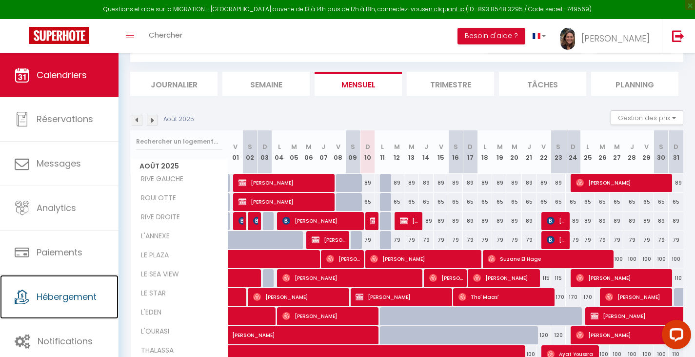
click at [62, 296] on span "Hébergement" at bounding box center [67, 296] width 60 height 12
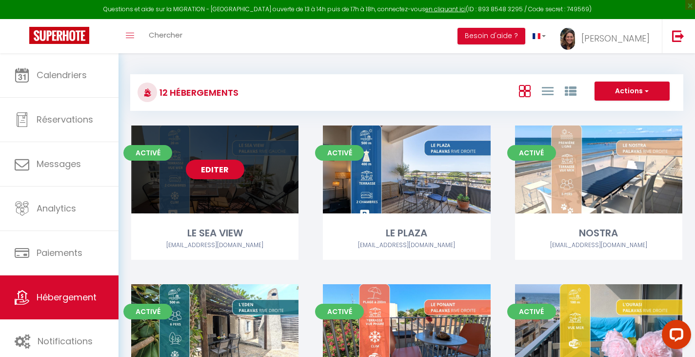
click at [221, 163] on link "Editer" at bounding box center [215, 169] width 59 height 20
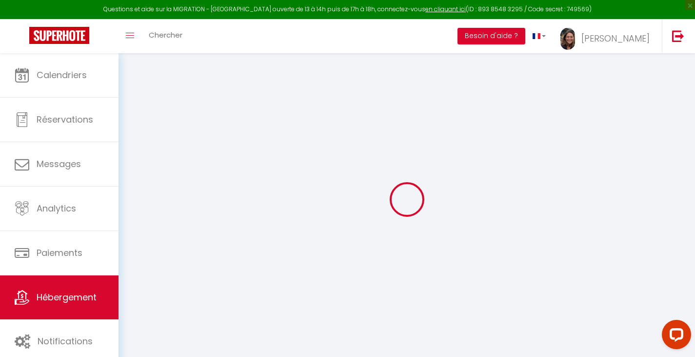
select select
select select "false"
select select
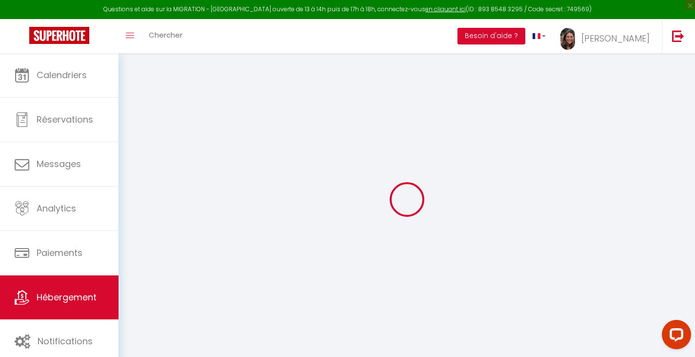
checkbox input "false"
select select "8145-1413012529375761210"
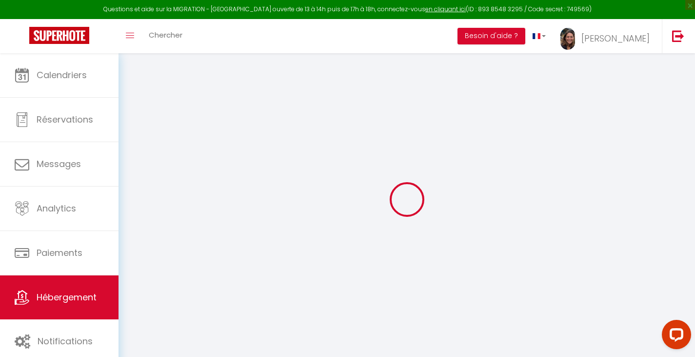
select select
checkbox input "false"
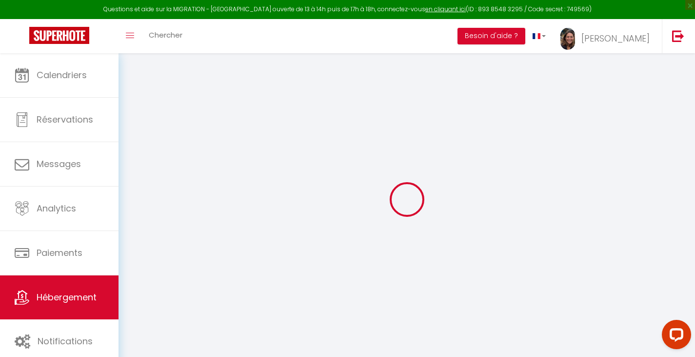
checkbox input "false"
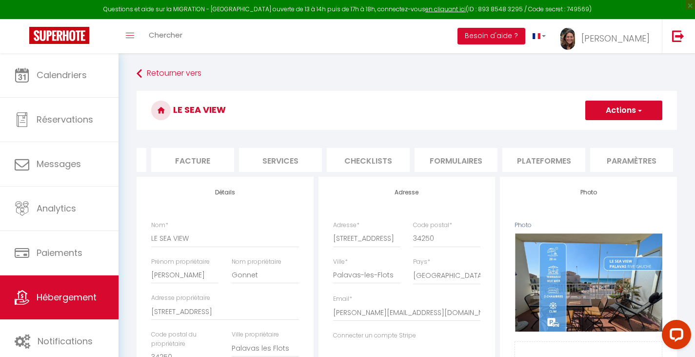
scroll to position [0, 168]
click at [545, 160] on li "Plateformes" at bounding box center [537, 160] width 83 height 24
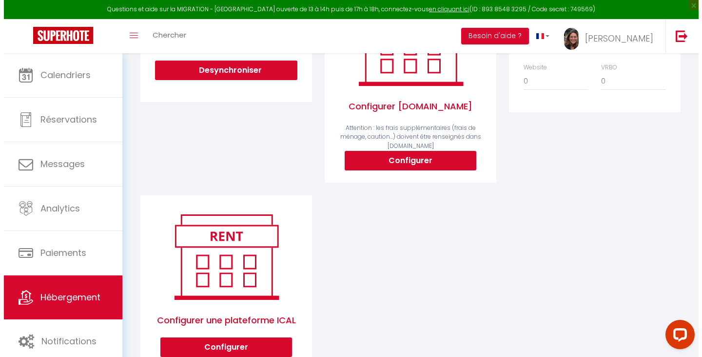
scroll to position [239, 0]
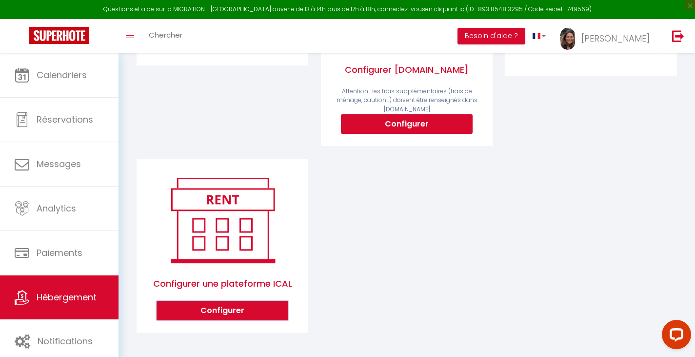
click at [226, 313] on button "Configurer" at bounding box center [223, 310] width 132 height 20
select select "1"
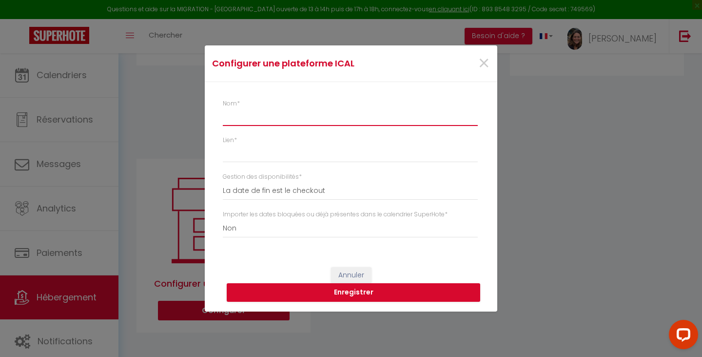
click at [271, 116] on input "Nom *" at bounding box center [350, 117] width 255 height 18
type input "Abritel"
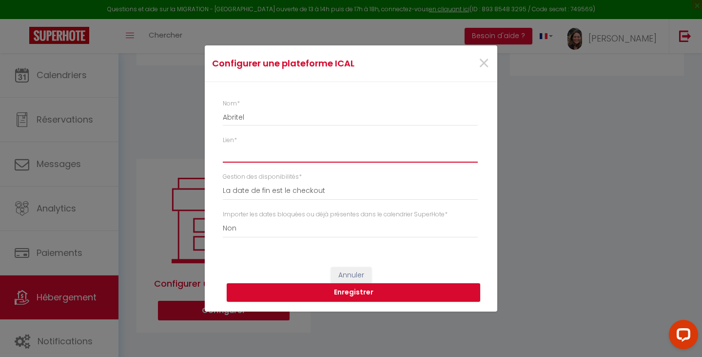
click at [318, 155] on input "Lien *" at bounding box center [350, 154] width 255 height 18
paste input "[URL][DOMAIN_NAME]"
type input "[URL][DOMAIN_NAME]"
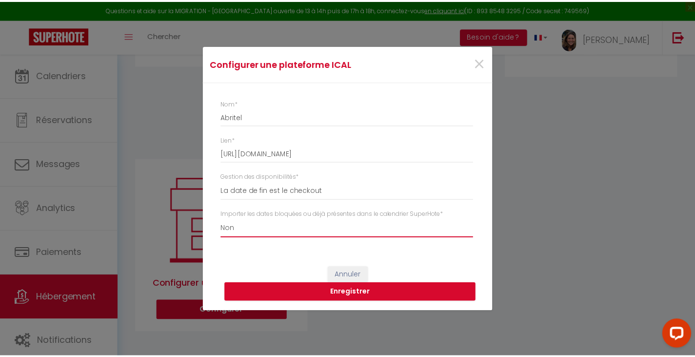
scroll to position [0, 0]
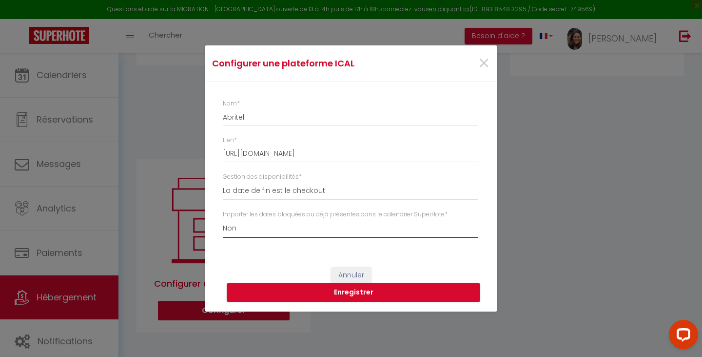
click at [307, 227] on select "Oui Non" at bounding box center [350, 228] width 255 height 19
select select "true"
click at [223, 219] on select "Oui Non" at bounding box center [350, 228] width 255 height 19
click at [364, 294] on button "Enregistrer" at bounding box center [354, 292] width 254 height 19
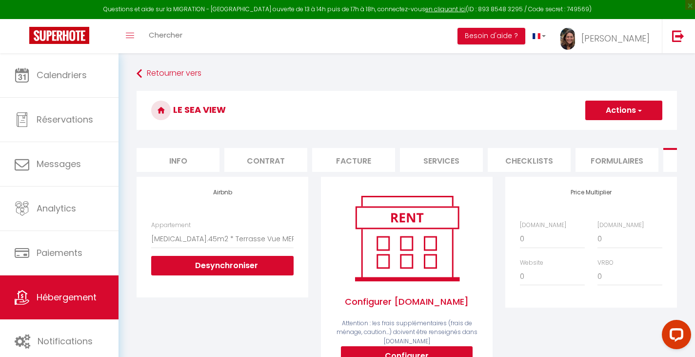
click at [173, 163] on li "Info" at bounding box center [178, 160] width 83 height 24
select select
checkbox input "false"
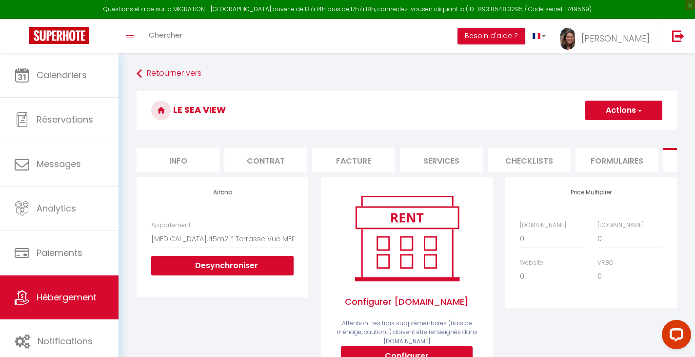
checkbox input "false"
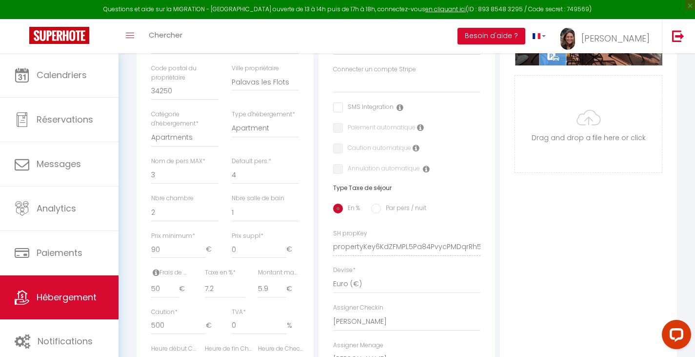
scroll to position [461, 0]
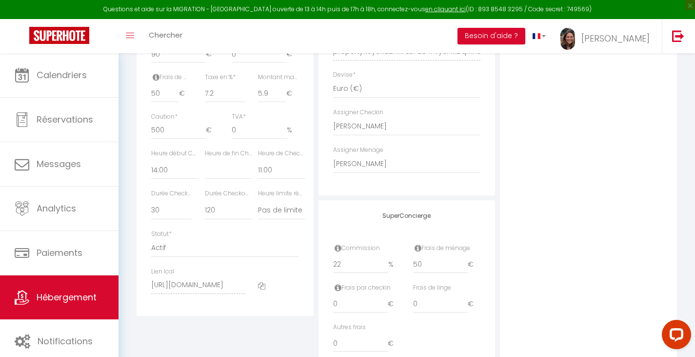
click at [263, 289] on icon at bounding box center [261, 285] width 7 height 7
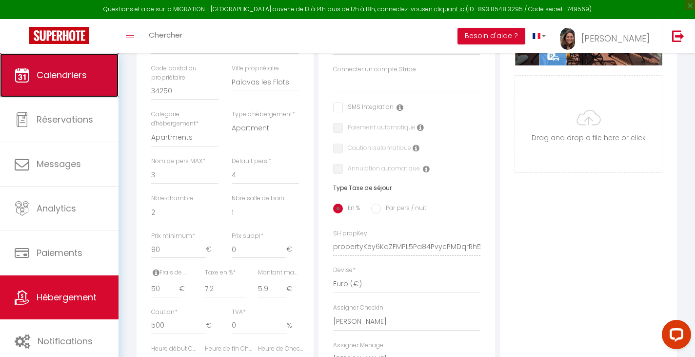
click at [86, 84] on link "Calendriers" at bounding box center [59, 75] width 119 height 44
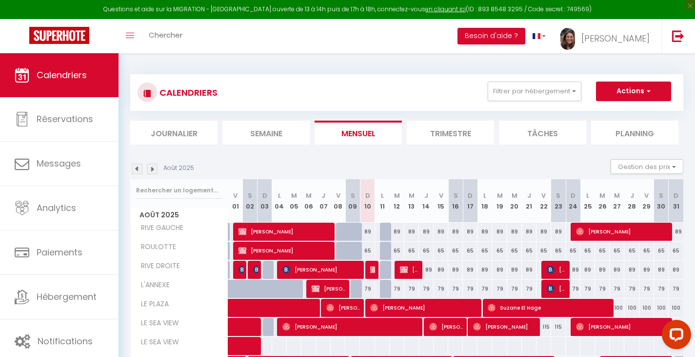
click at [135, 167] on img at bounding box center [137, 168] width 11 height 11
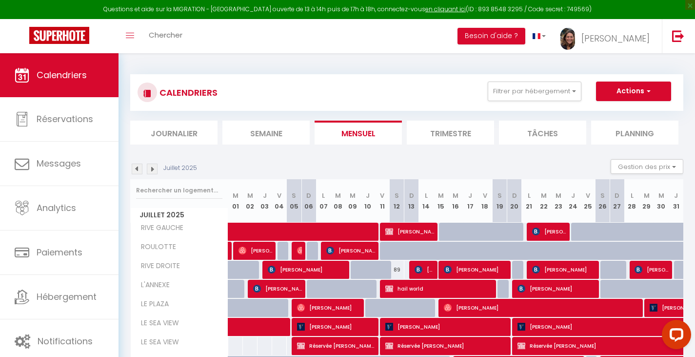
click at [135, 167] on img at bounding box center [137, 168] width 11 height 11
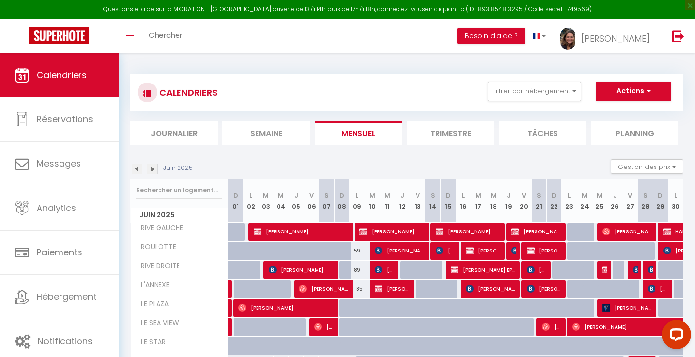
click at [152, 168] on img at bounding box center [152, 168] width 11 height 11
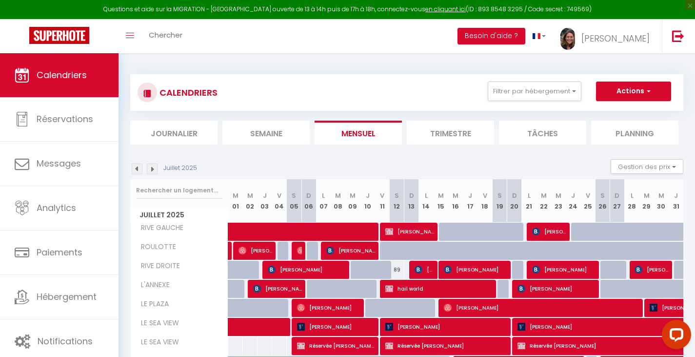
scroll to position [98, 0]
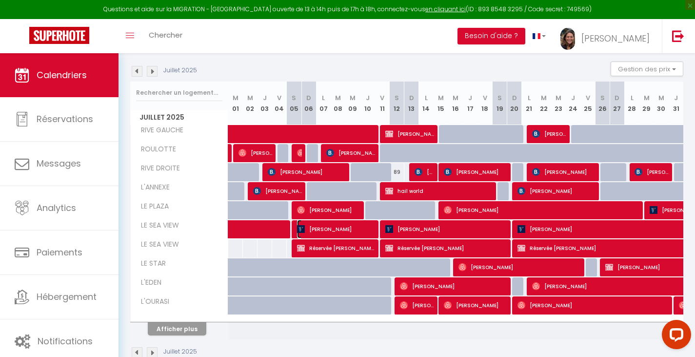
click at [337, 229] on span "[PERSON_NAME]" at bounding box center [336, 228] width 78 height 19
select select "OK"
select select "KO"
select select "0"
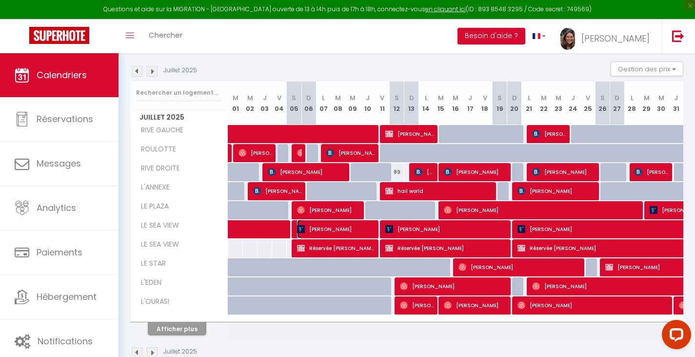
select select "1"
select select
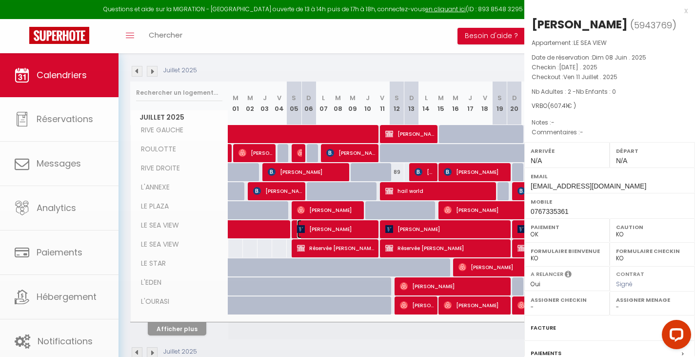
select select "45698"
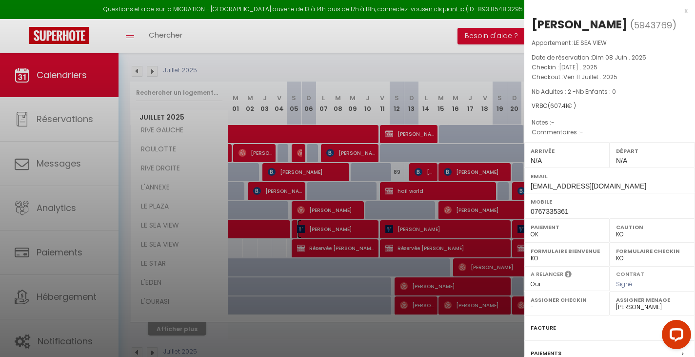
scroll to position [98, 0]
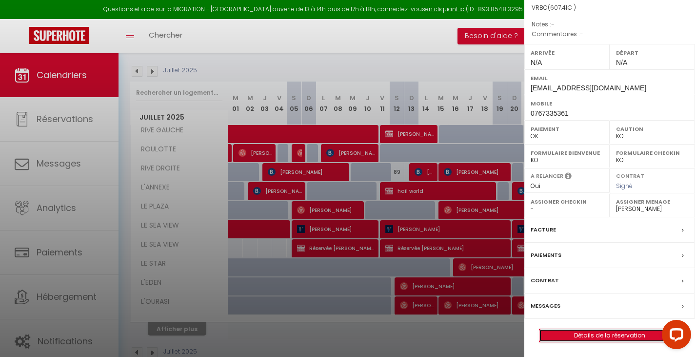
click at [613, 337] on link "Détails de la réservation" at bounding box center [609, 335] width 140 height 13
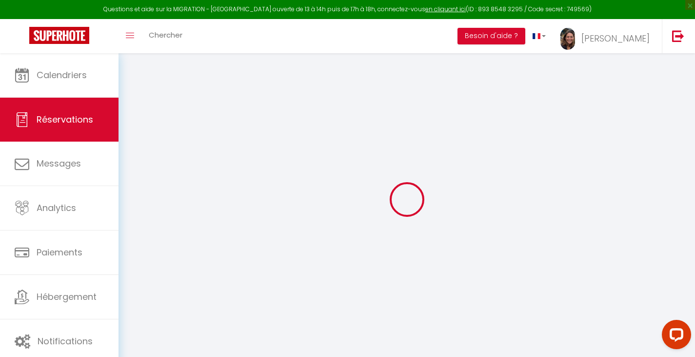
type input "[PERSON_NAME]"
type input "FONTAINE"
type input "[EMAIL_ADDRESS][DOMAIN_NAME]"
type input "0767335361"
select select "FR"
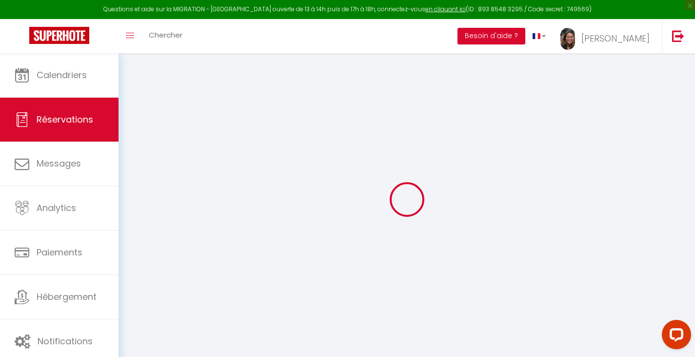
select select "67635"
select select "1"
type input "[DATE]"
select select
type input "Ven 11 Juillet 2025"
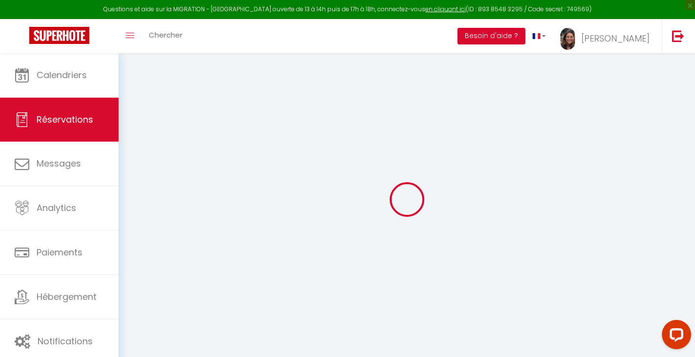
select select
type input "2"
select select "12"
select select
type input "562.49"
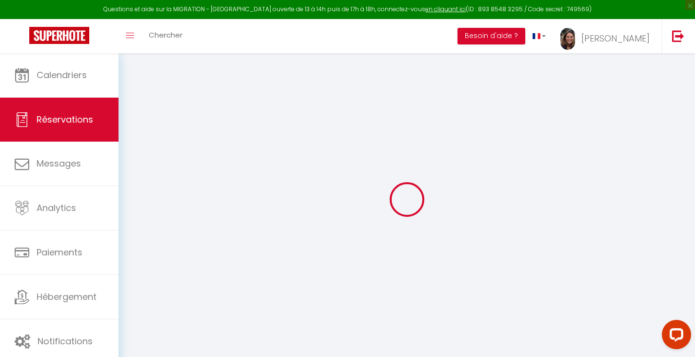
checkbox input "false"
type input "607.41"
select select "74"
type input "50"
type input "0"
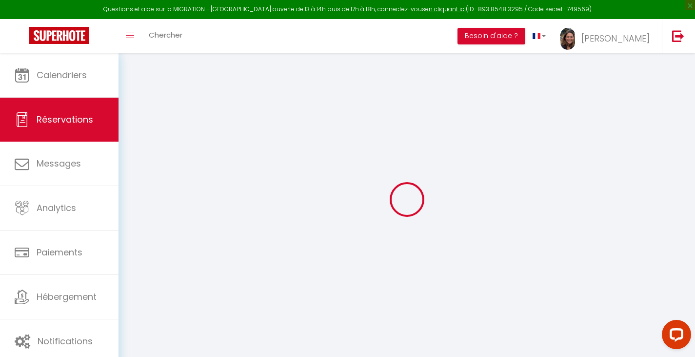
type input "0"
select select
select select "14"
checkbox input "false"
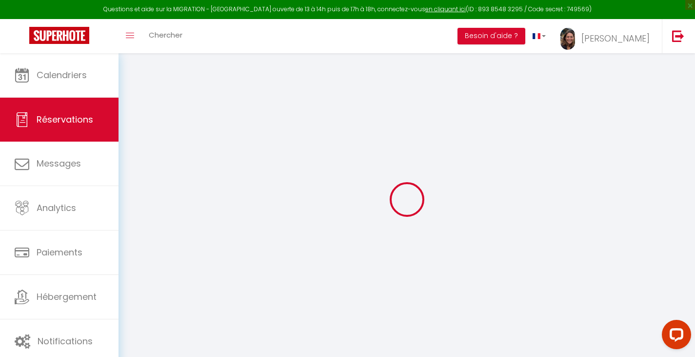
select select
checkbox input "false"
select select
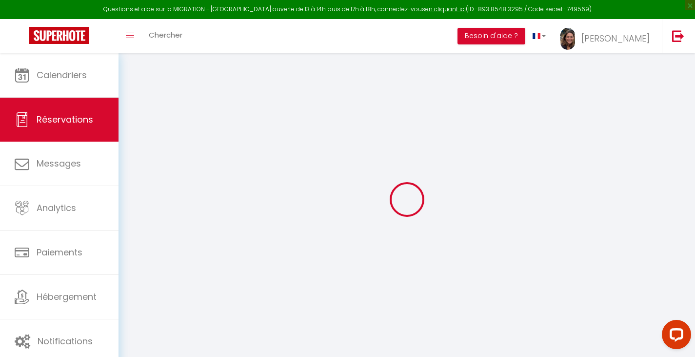
checkbox input "false"
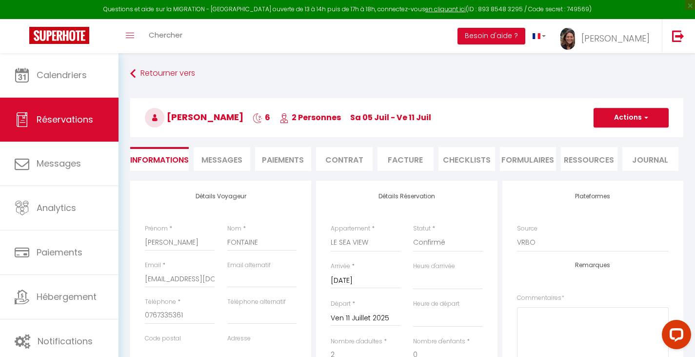
type input "44.92"
select select
checkbox input "false"
select select
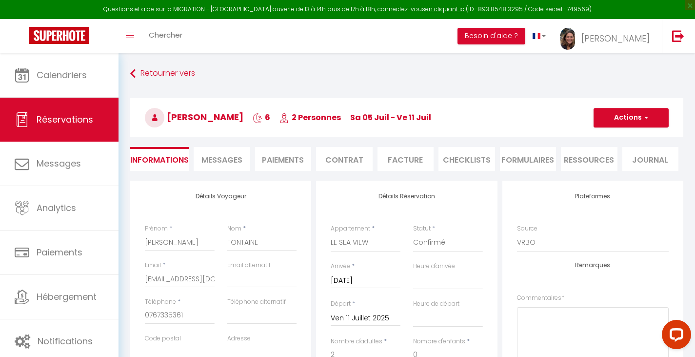
select select
click at [646, 120] on span "button" at bounding box center [645, 117] width 6 height 9
click at [612, 163] on link "Supprimer" at bounding box center [621, 164] width 77 height 13
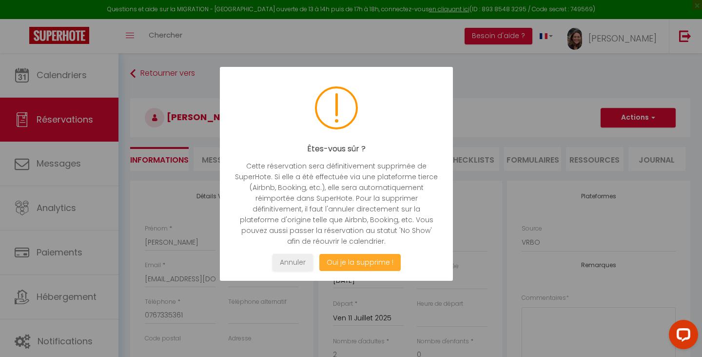
click at [370, 259] on button "Oui je la supprime !" at bounding box center [359, 262] width 81 height 17
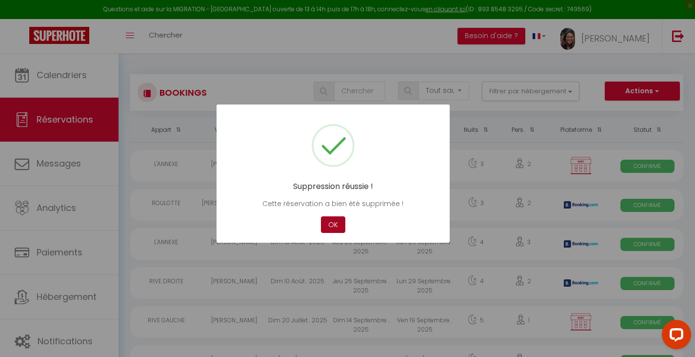
click at [330, 222] on button "OK" at bounding box center [333, 224] width 24 height 17
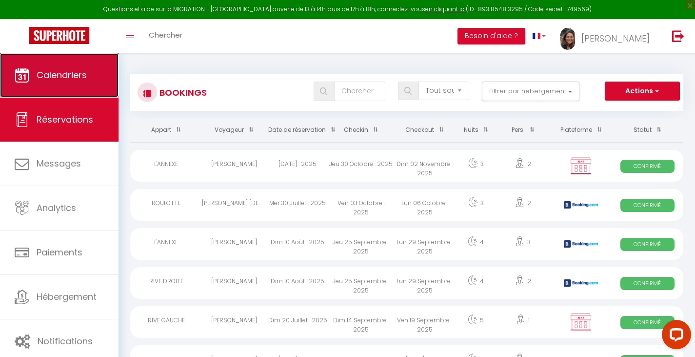
click at [75, 90] on link "Calendriers" at bounding box center [59, 75] width 119 height 44
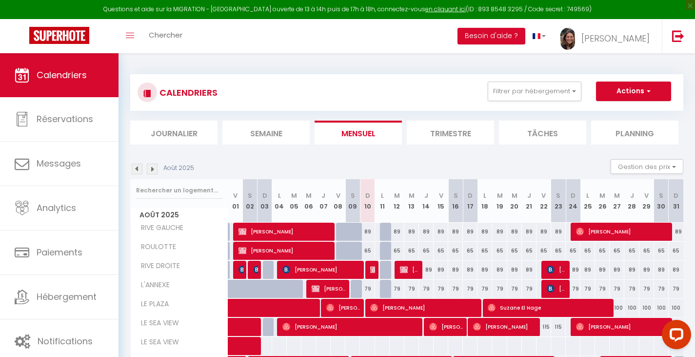
scroll to position [120, 0]
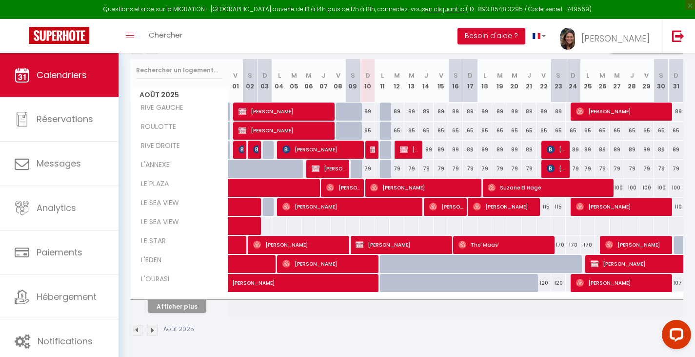
click at [138, 329] on img at bounding box center [137, 329] width 11 height 11
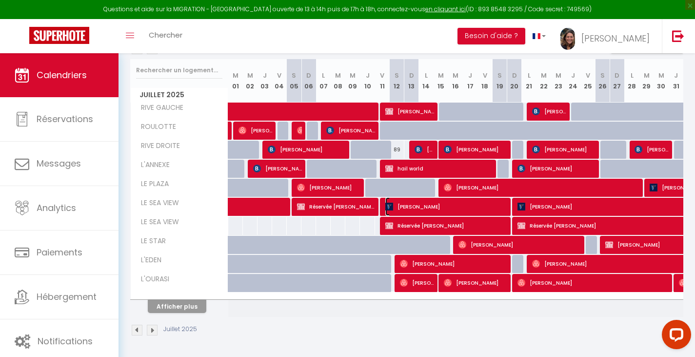
click at [457, 207] on span "[PERSON_NAME]" at bounding box center [446, 206] width 122 height 19
select select "OK"
select select "KO"
select select "0"
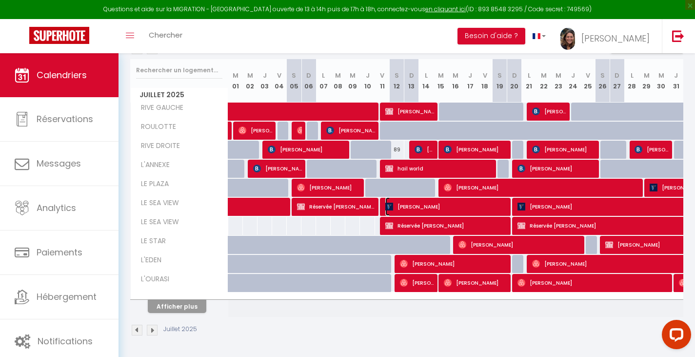
select select "1"
select select
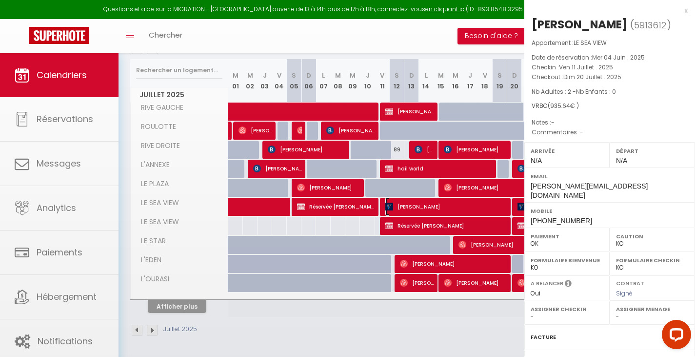
select select "45698"
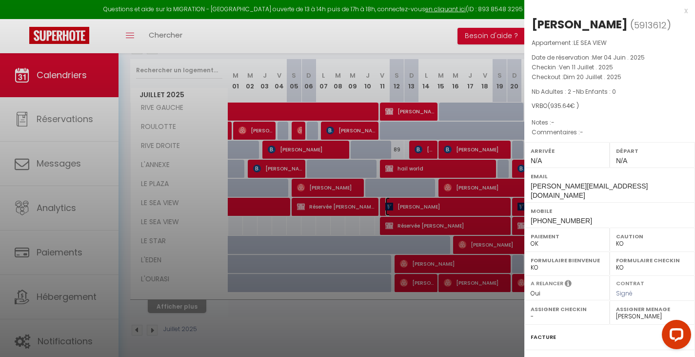
scroll to position [98, 0]
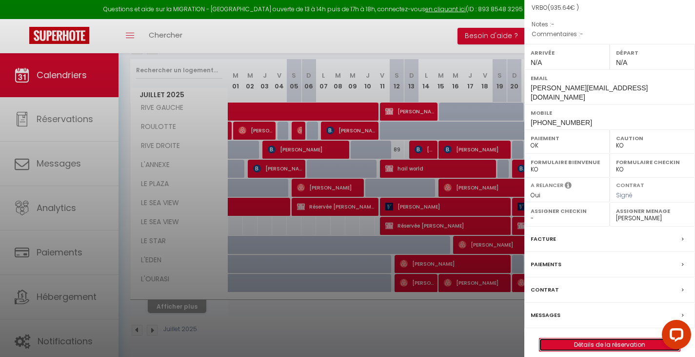
click at [611, 338] on link "Détails de la réservation" at bounding box center [609, 344] width 140 height 13
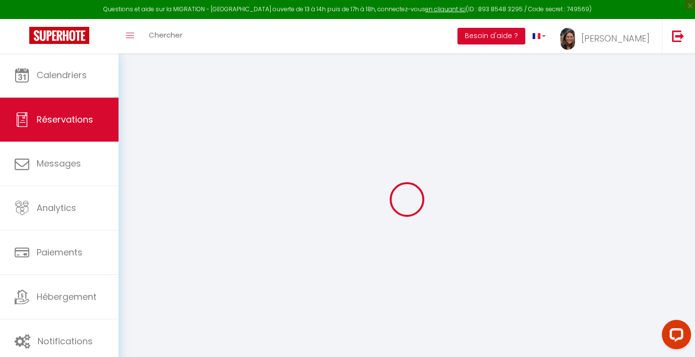
type input "[PERSON_NAME]"
type input "Woiki"
type input "[PERSON_NAME][EMAIL_ADDRESS][DOMAIN_NAME]"
type input "[PHONE_NUMBER]"
type input "40231"
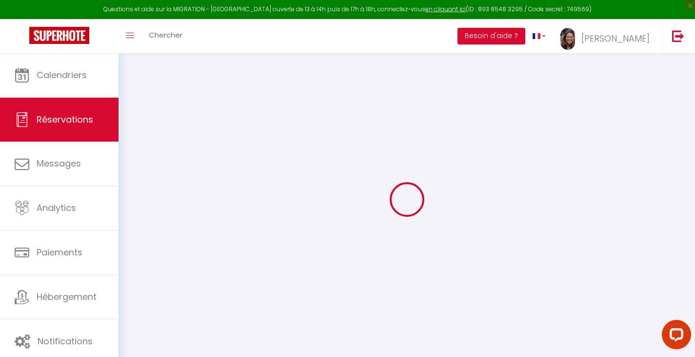
type input "39 [PERSON_NAME]-Weg"
type input "[GEOGRAPHIC_DATA]"
select select "DE"
select select "67635"
select select "1"
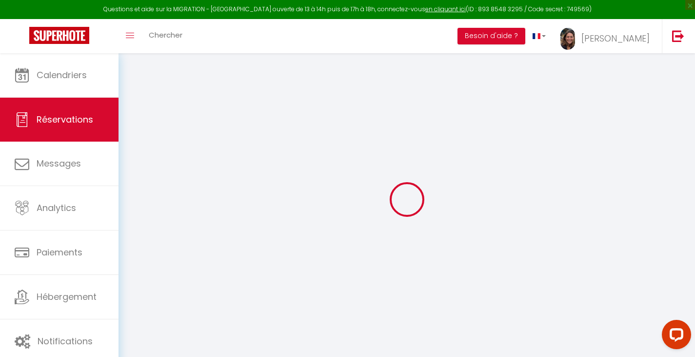
type input "Ven 11 Juillet 2025"
select select
type input "Dim 20 Juillet 2025"
select select
type input "2"
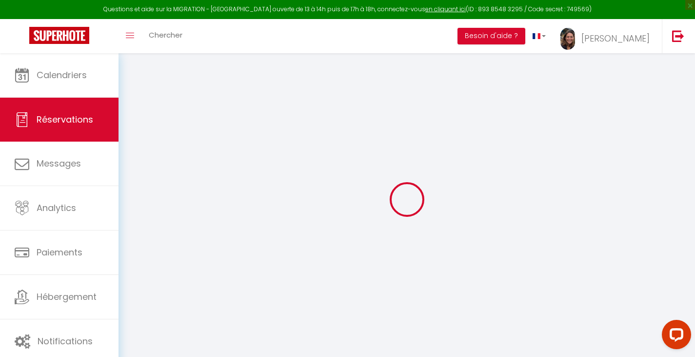
select select "12"
select select
type input "867.68"
checkbox input "false"
type input "0"
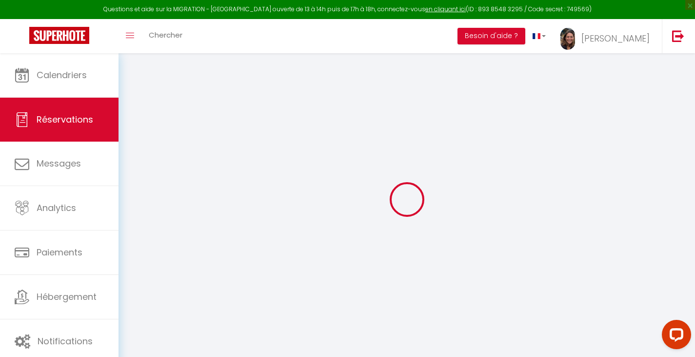
select select "74"
type input "50"
type input "0"
select select
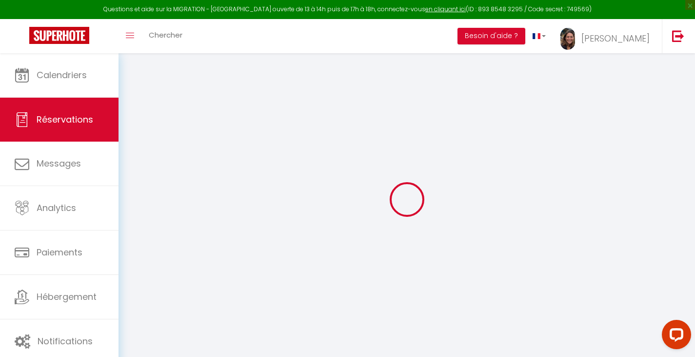
select select
select select "14"
checkbox input "false"
select select
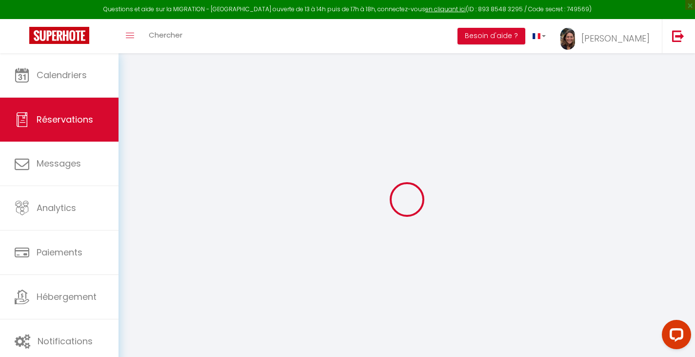
checkbox input "false"
select select
checkbox input "false"
select select
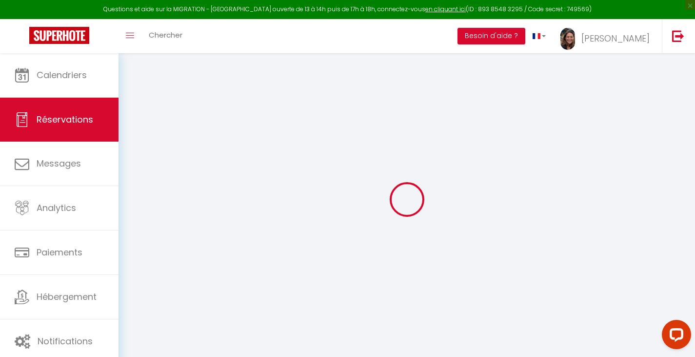
select select
checkbox input "false"
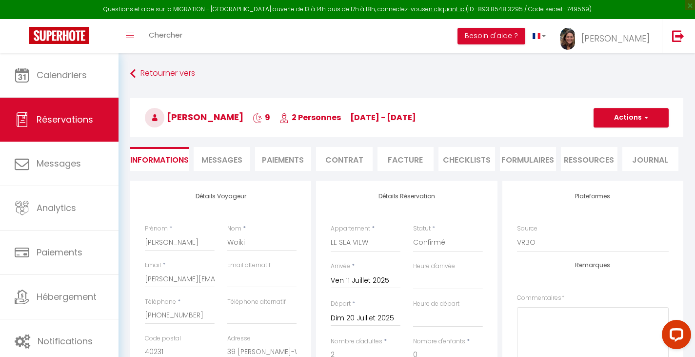
type input "67.96"
select select
checkbox input "false"
select select
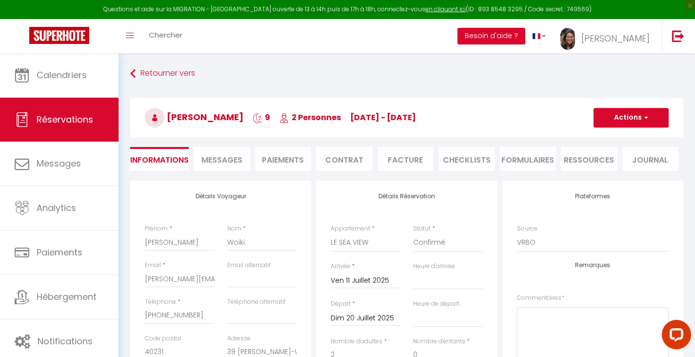
select select
click at [637, 119] on button "Actions" at bounding box center [631, 118] width 75 height 20
click at [613, 162] on link "Supprimer" at bounding box center [621, 164] width 77 height 13
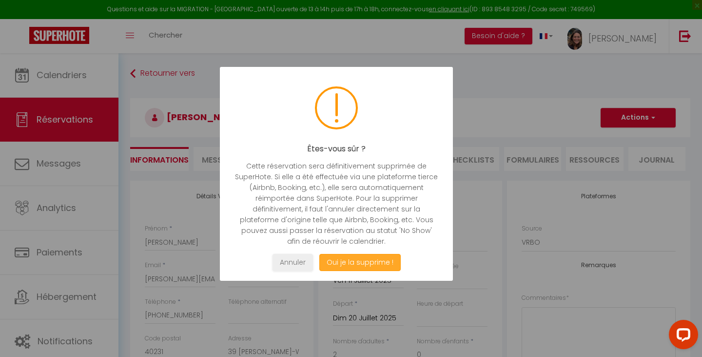
click at [358, 263] on button "Oui je la supprime !" at bounding box center [359, 262] width 81 height 17
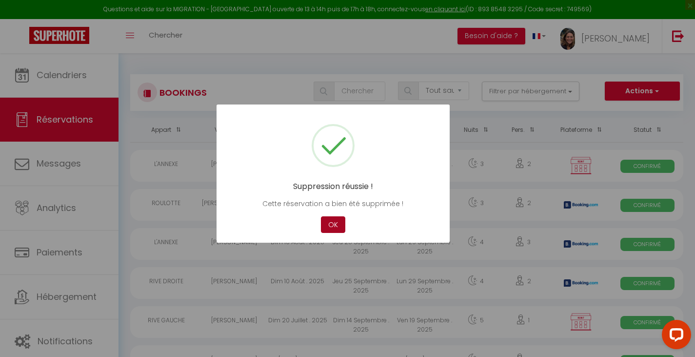
click at [331, 227] on button "OK" at bounding box center [333, 224] width 24 height 17
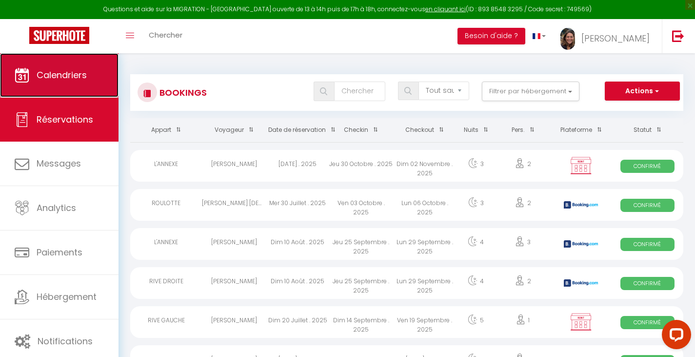
click at [54, 70] on span "Calendriers" at bounding box center [62, 75] width 50 height 12
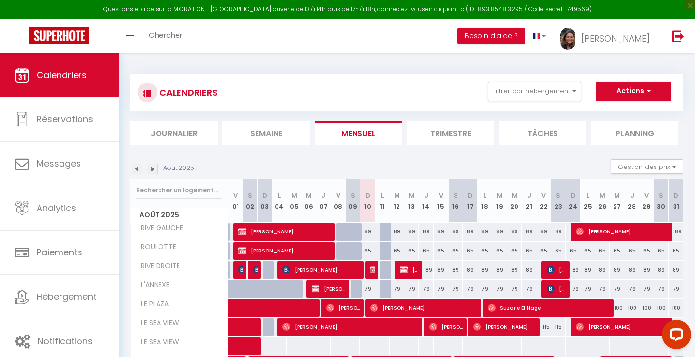
scroll to position [98, 0]
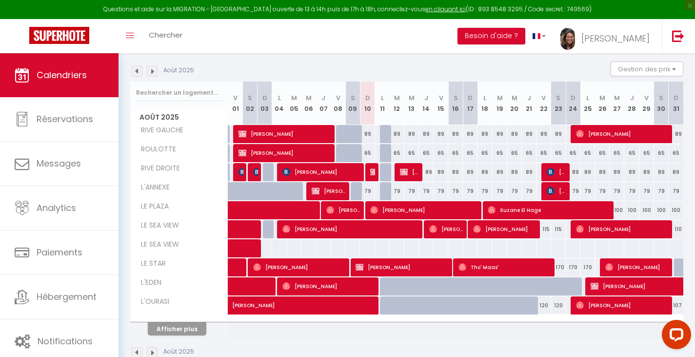
click at [135, 350] on img at bounding box center [137, 352] width 11 height 11
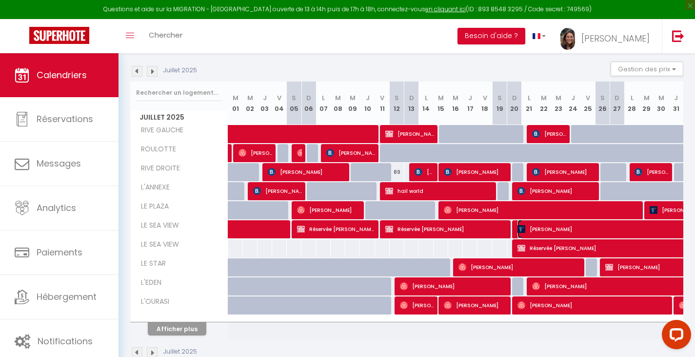
click at [578, 228] on span "[PERSON_NAME]" at bounding box center [674, 228] width 314 height 19
select select "OK"
select select "KO"
select select "0"
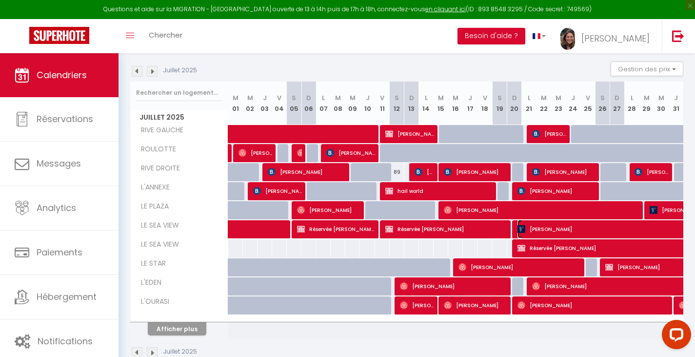
select select "1"
select select
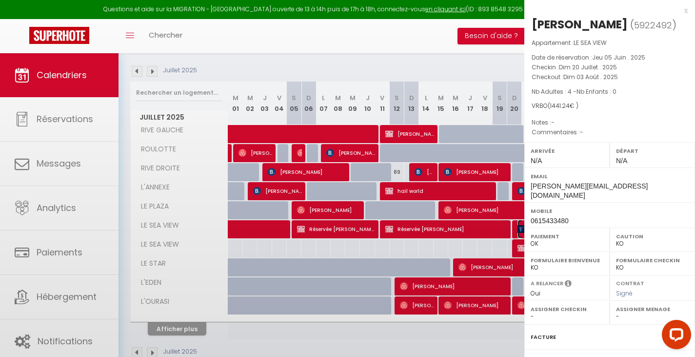
select select "45698"
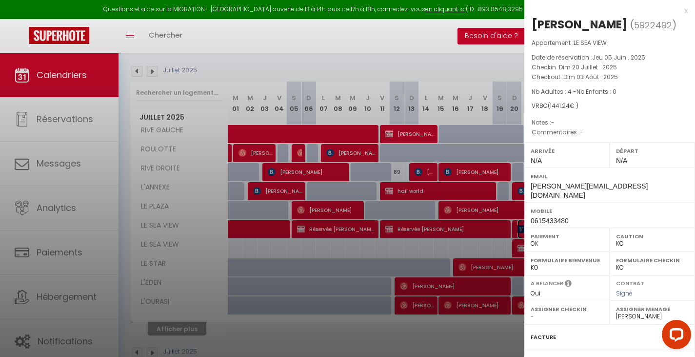
scroll to position [120, 0]
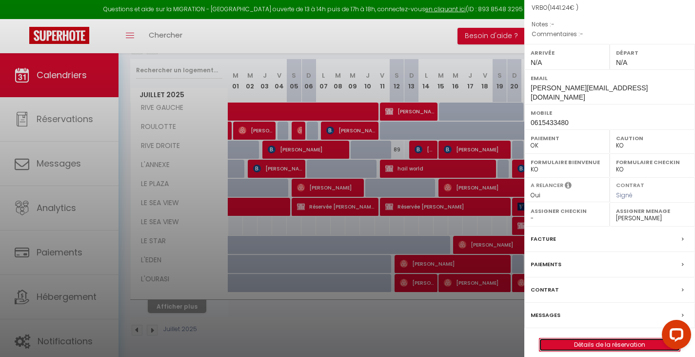
click at [598, 338] on link "Détails de la réservation" at bounding box center [609, 344] width 140 height 13
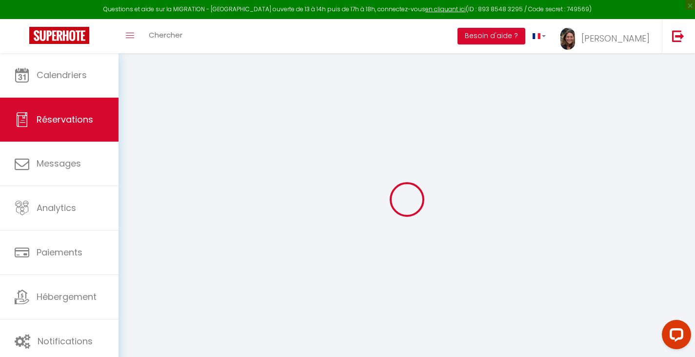
type input "[PERSON_NAME]"
type input "chartier"
type input "[PERSON_NAME][EMAIL_ADDRESS][DOMAIN_NAME]"
type input "0615433480"
type input "37150"
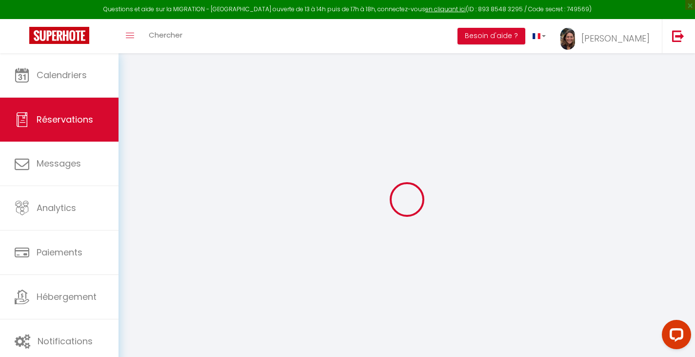
type input "[STREET_ADDRESS]"
type input "Francueil"
select select "FR"
select select "67635"
select select "1"
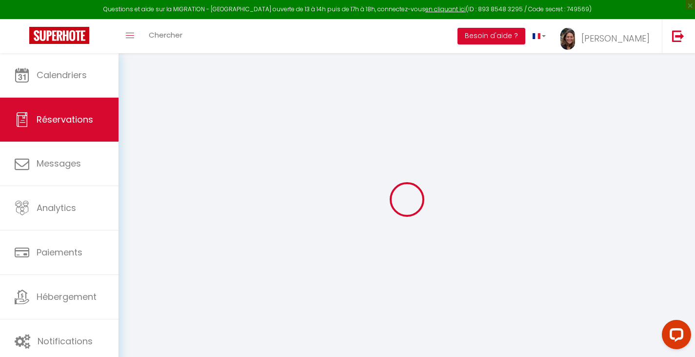
type input "Dim 20 Juillet 2025"
select select
type input "Dim 03 Août 2025"
select select
type input "4"
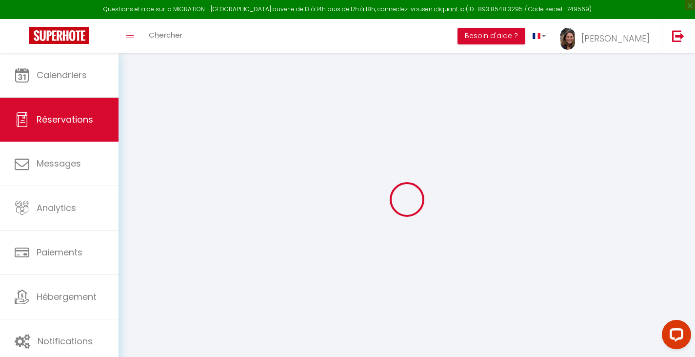
select select "12"
select select
type input "1441.24"
checkbox input "true"
type input "1441.24"
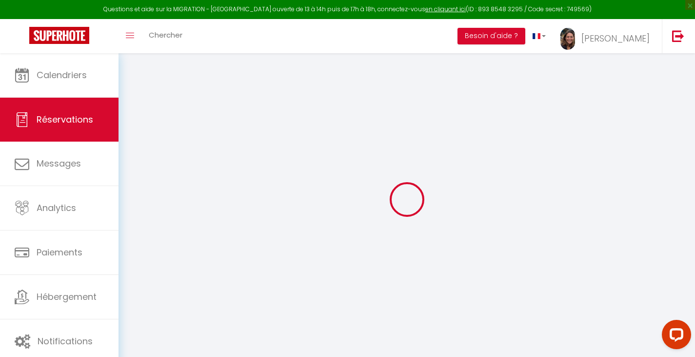
select select "74"
type input "50"
type input "0"
select select
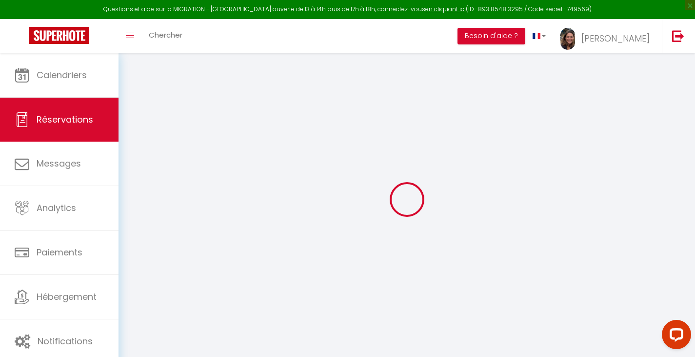
select select
select select "14"
checkbox input "true"
select select
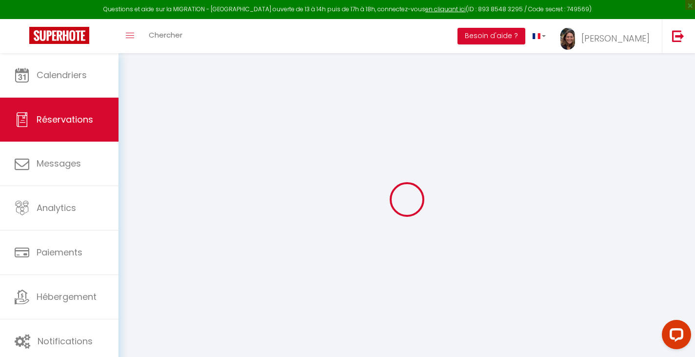
checkbox input "true"
select select
checkbox input "true"
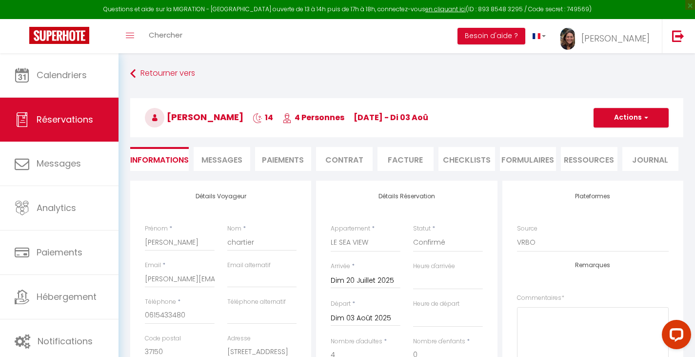
select select
checkbox input "true"
select select
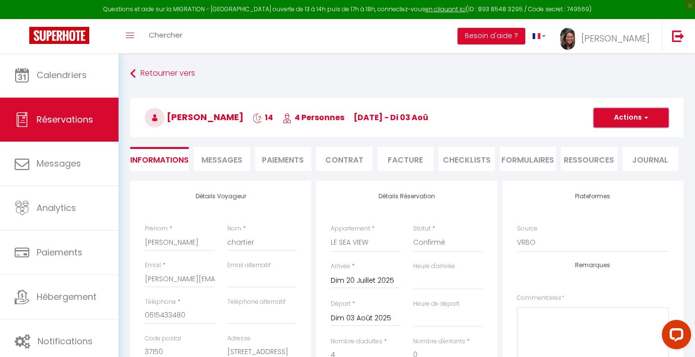
click at [638, 114] on button "Actions" at bounding box center [631, 118] width 75 height 20
click at [614, 164] on link "Supprimer" at bounding box center [621, 164] width 77 height 13
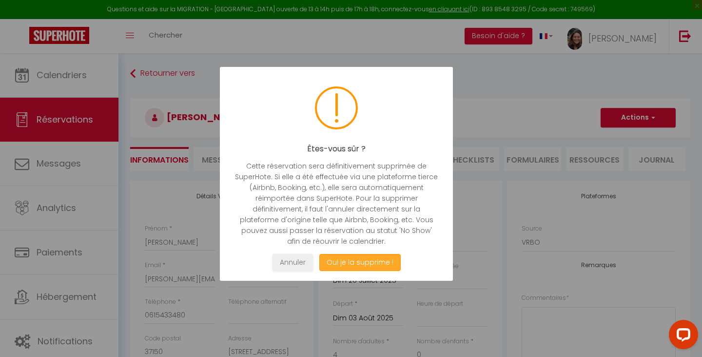
select select
checkbox input "true"
click at [372, 262] on button "Oui je la supprime !" at bounding box center [359, 262] width 81 height 17
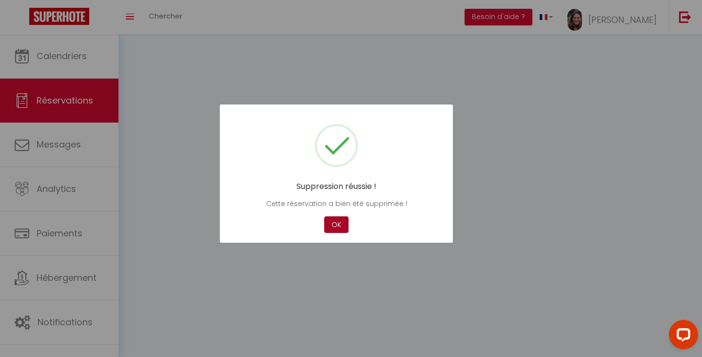
click at [369, 259] on div at bounding box center [351, 178] width 702 height 357
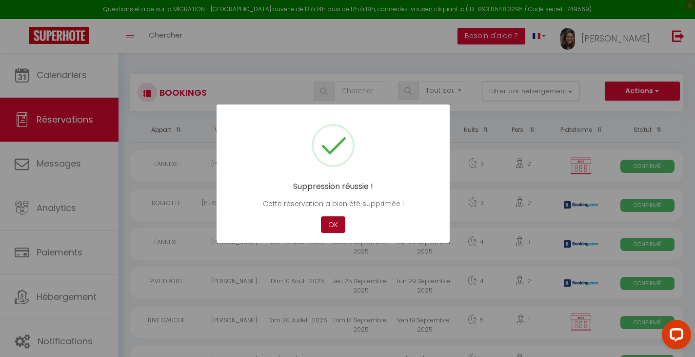
click at [337, 228] on button "OK" at bounding box center [333, 224] width 24 height 17
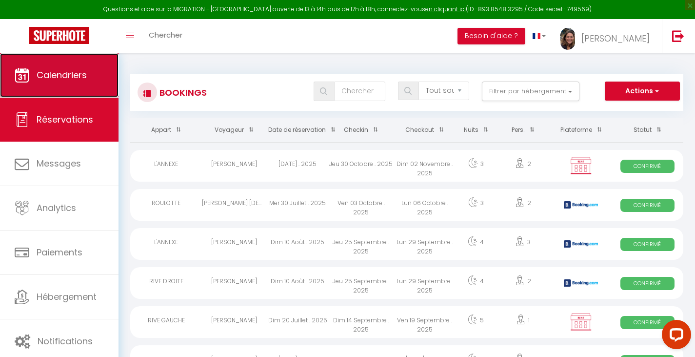
click at [76, 78] on span "Calendriers" at bounding box center [62, 75] width 50 height 12
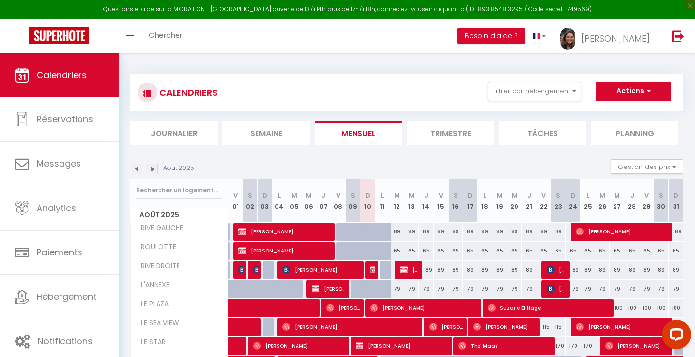
scroll to position [98, 0]
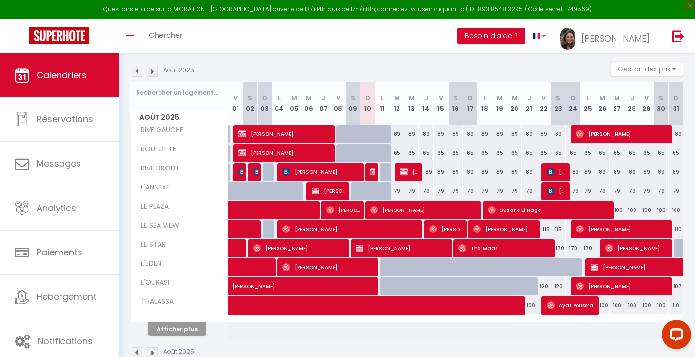
click at [136, 352] on img at bounding box center [137, 352] width 11 height 11
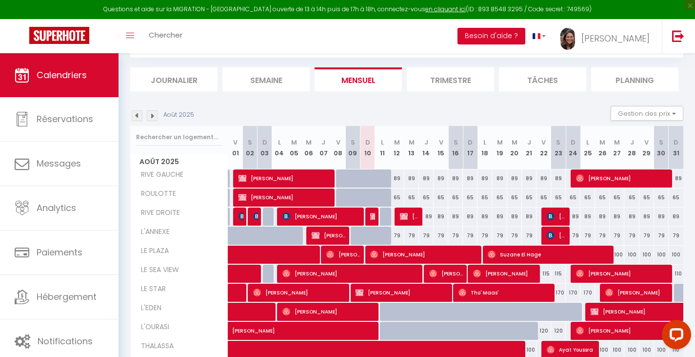
select select
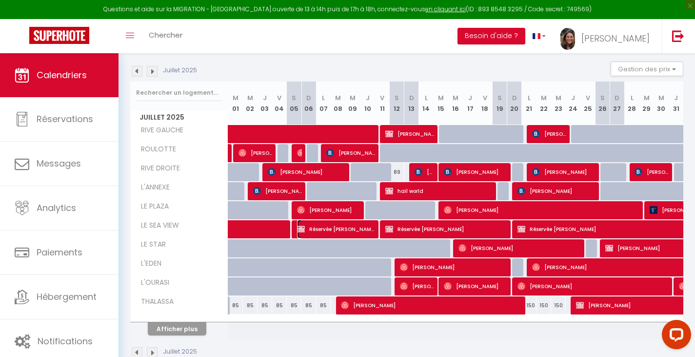
click at [349, 229] on span "Réservée [PERSON_NAME]" at bounding box center [336, 228] width 78 height 19
select select "OK"
select select "KO"
select select "0"
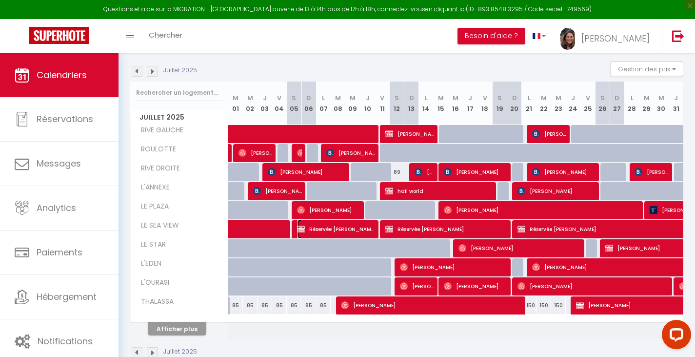
select select "1"
select select
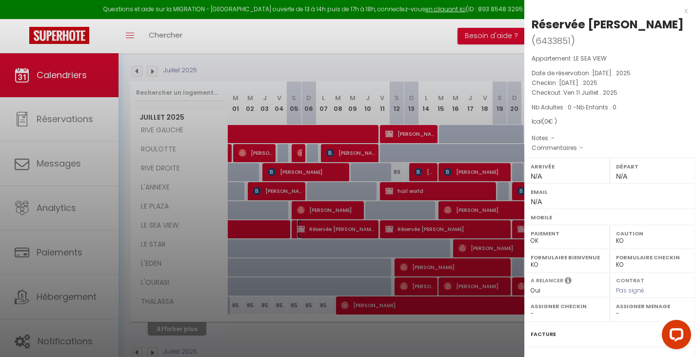
scroll to position [89, 0]
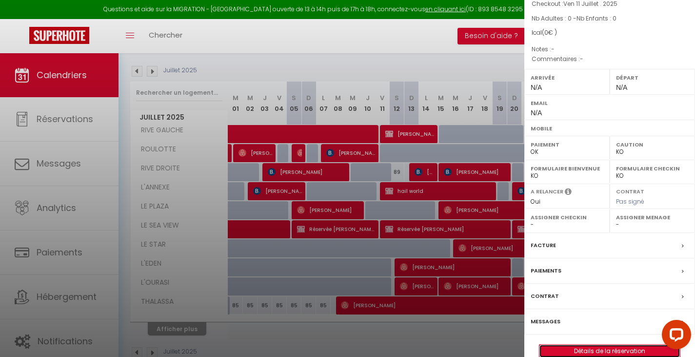
click at [618, 344] on link "Détails de la réservation" at bounding box center [609, 350] width 140 height 13
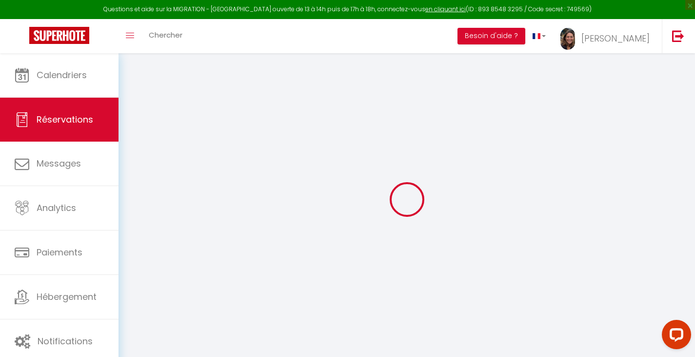
type input "Réservée"
type input "[PERSON_NAME]"
select select
select select "67635"
select select "1"
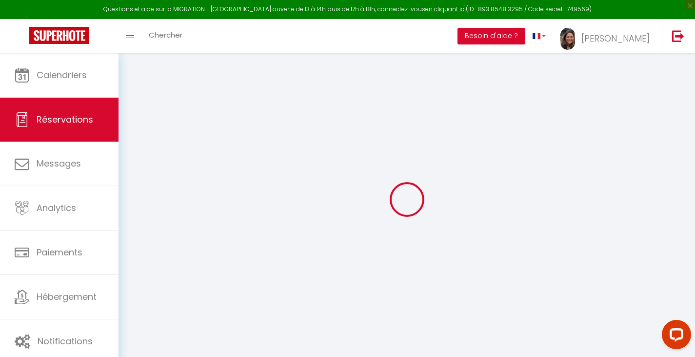
type input "[DATE]"
select select
type input "Ven 11 Juillet 2025"
select select
type input "0"
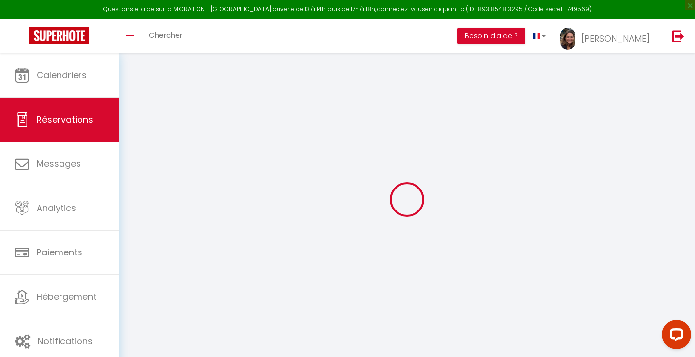
select select "12"
select select
checkbox input "false"
type input "0"
select select "73"
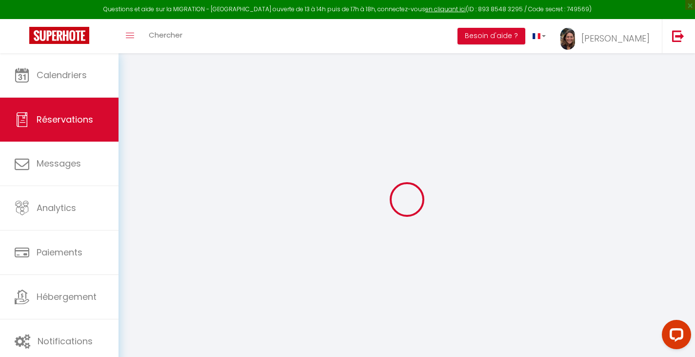
type input "50"
type input "0"
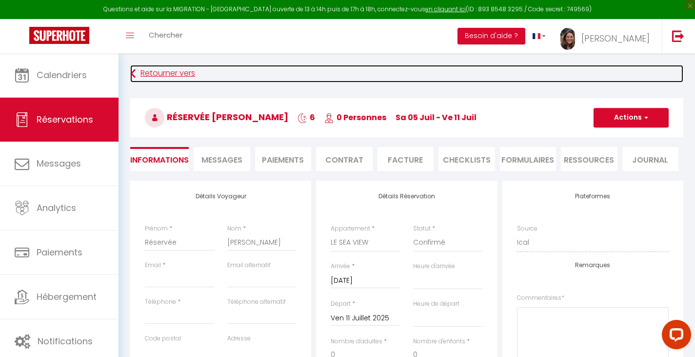
click at [137, 73] on link "Retourner vers" at bounding box center [406, 74] width 553 height 18
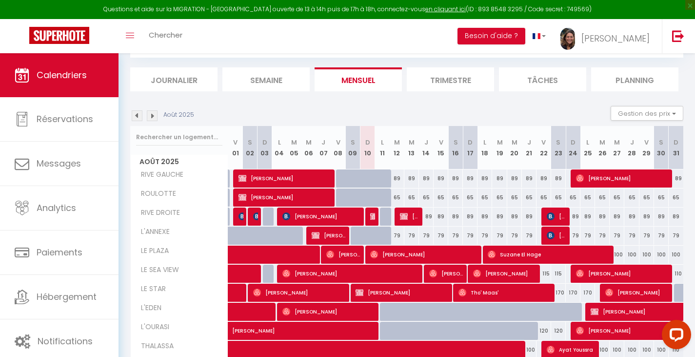
scroll to position [120, 0]
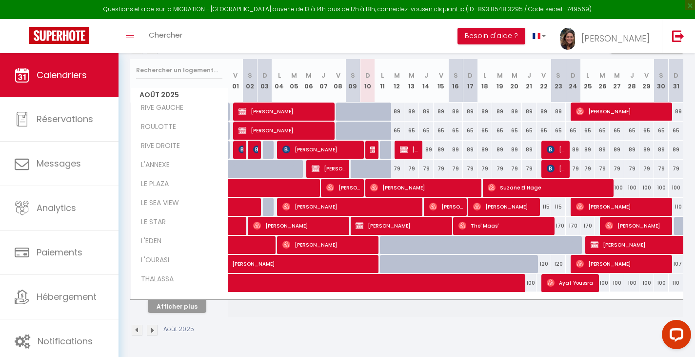
click at [139, 330] on img at bounding box center [137, 329] width 11 height 11
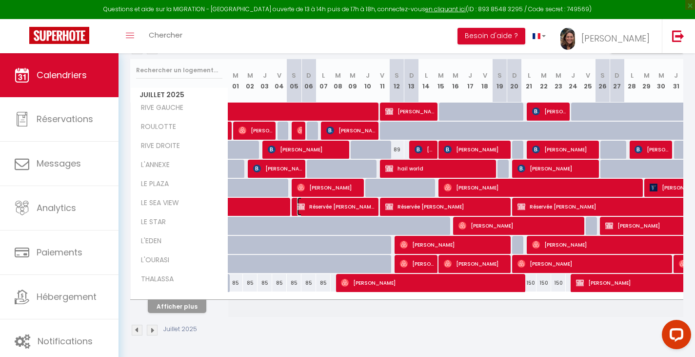
click at [342, 207] on span "Réservée [PERSON_NAME]" at bounding box center [336, 206] width 78 height 19
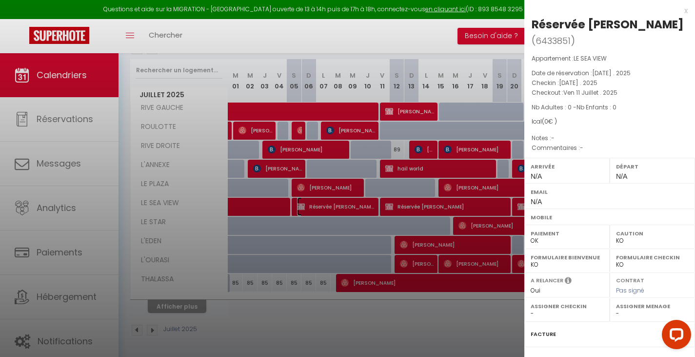
scroll to position [89, 0]
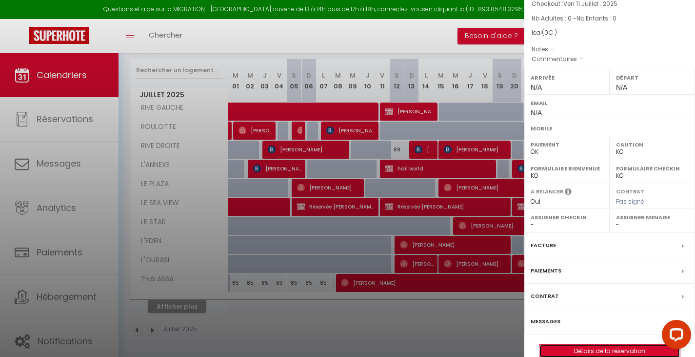
click at [603, 344] on link "Détails de la réservation" at bounding box center [609, 350] width 140 height 13
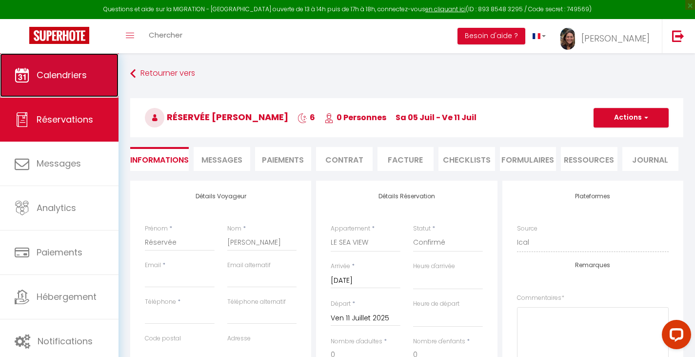
click at [65, 65] on link "Calendriers" at bounding box center [59, 75] width 119 height 44
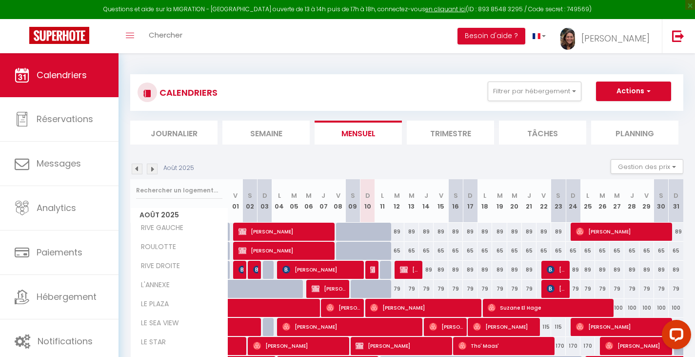
scroll to position [120, 0]
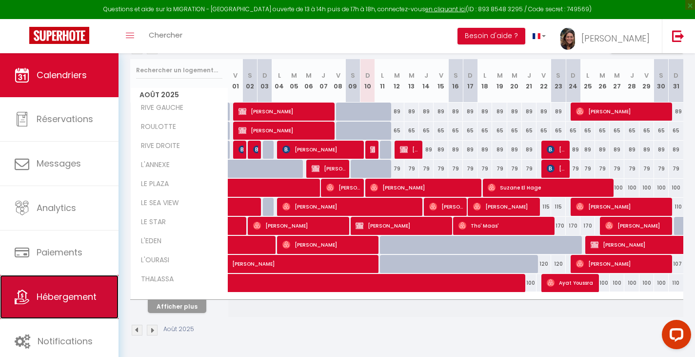
click at [62, 296] on span "Hébergement" at bounding box center [67, 296] width 60 height 12
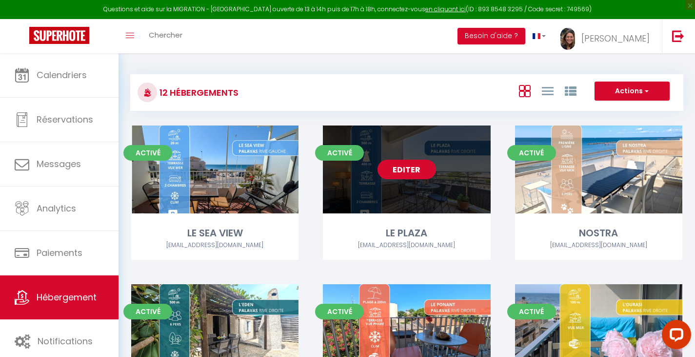
click at [411, 168] on link "Editer" at bounding box center [407, 169] width 59 height 20
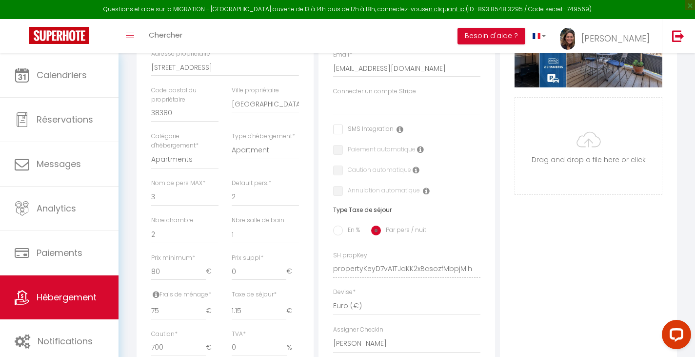
scroll to position [439, 0]
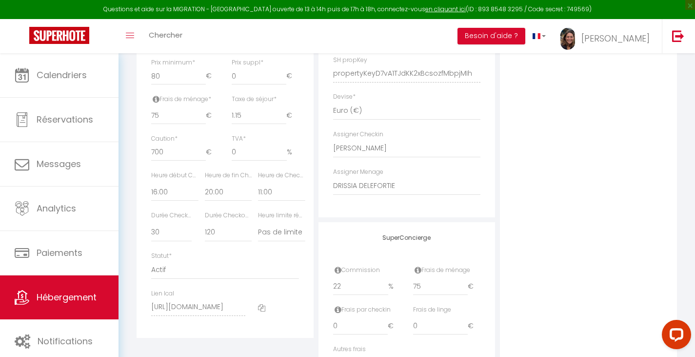
click at [263, 311] on icon at bounding box center [261, 307] width 7 height 7
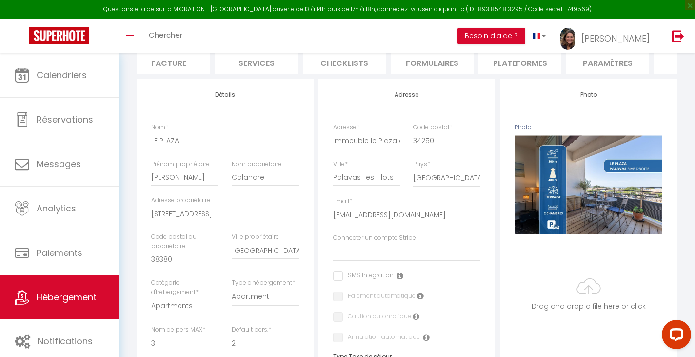
scroll to position [0, 184]
click at [535, 61] on li "Plateformes" at bounding box center [520, 62] width 83 height 24
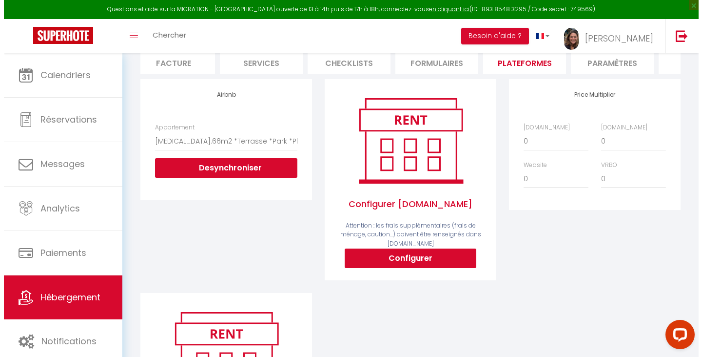
scroll to position [239, 0]
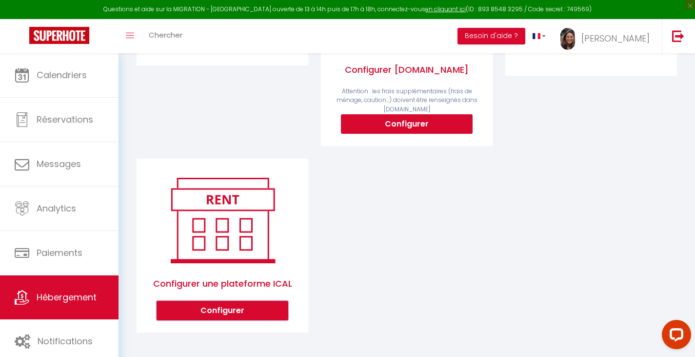
click at [238, 312] on button "Configurer" at bounding box center [223, 310] width 132 height 20
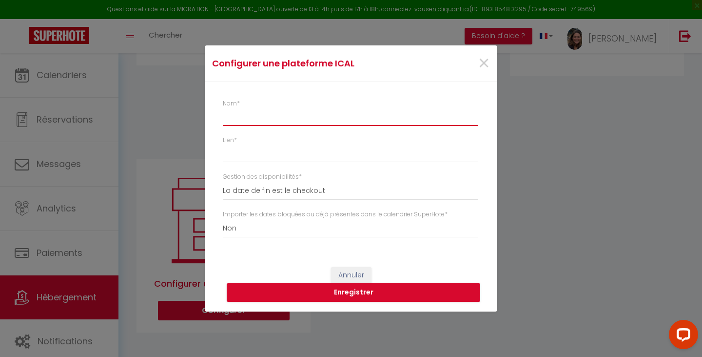
click at [265, 123] on input "Nom *" at bounding box center [350, 117] width 255 height 18
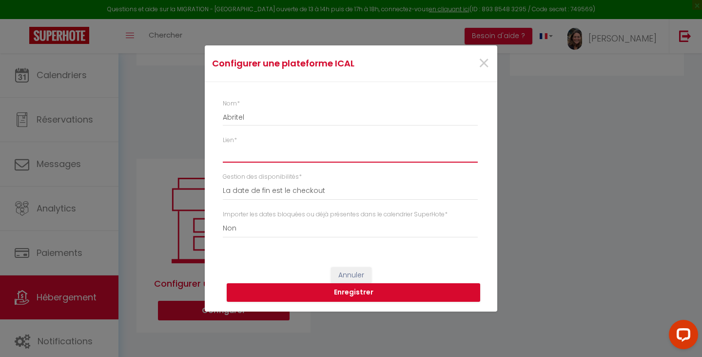
click at [267, 155] on input "Lien *" at bounding box center [350, 154] width 255 height 18
paste input "[URL][DOMAIN_NAME]"
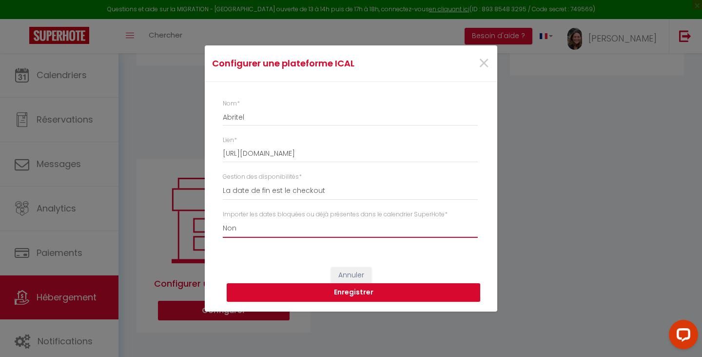
click at [287, 227] on select "Oui Non" at bounding box center [350, 228] width 255 height 19
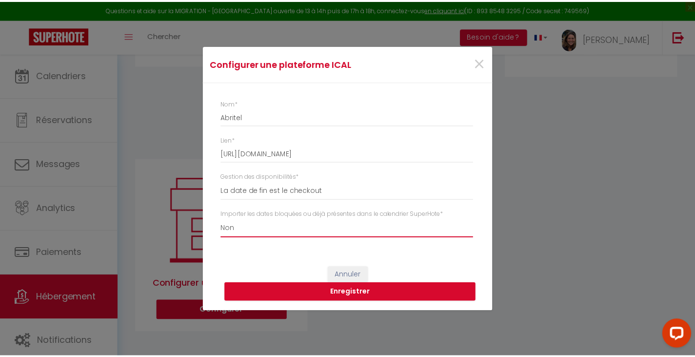
scroll to position [0, 0]
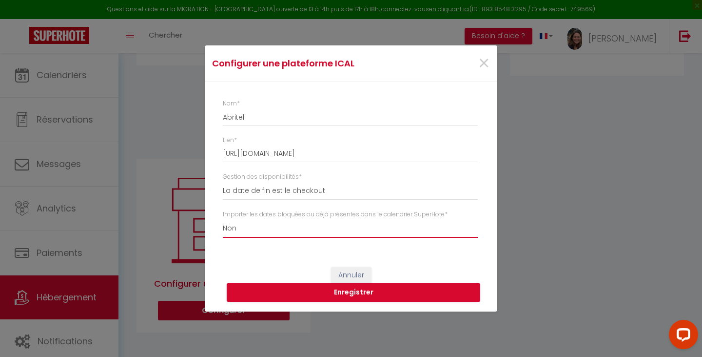
click at [223, 219] on select "Oui Non" at bounding box center [350, 228] width 255 height 19
click at [334, 292] on button "Enregistrer" at bounding box center [354, 292] width 254 height 19
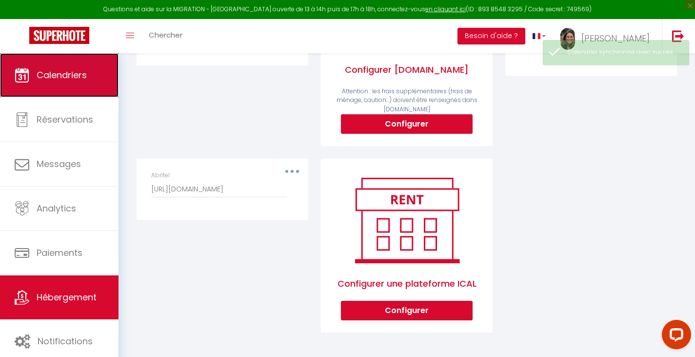
click at [65, 76] on span "Calendriers" at bounding box center [62, 75] width 50 height 12
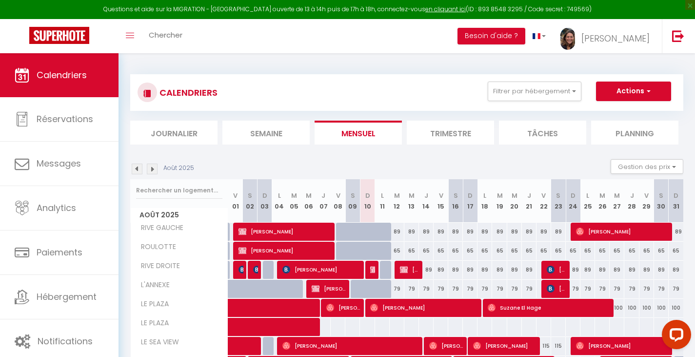
scroll to position [120, 0]
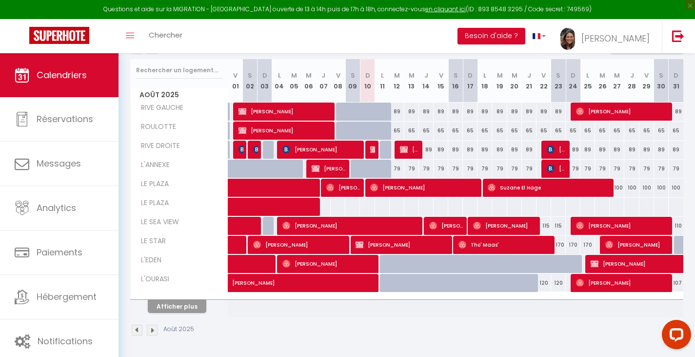
click at [138, 329] on img at bounding box center [137, 329] width 11 height 11
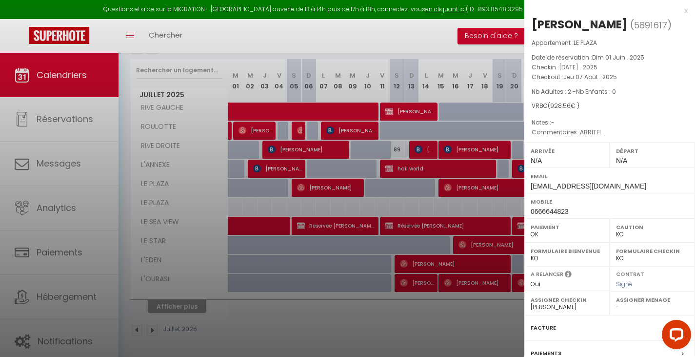
scroll to position [98, 0]
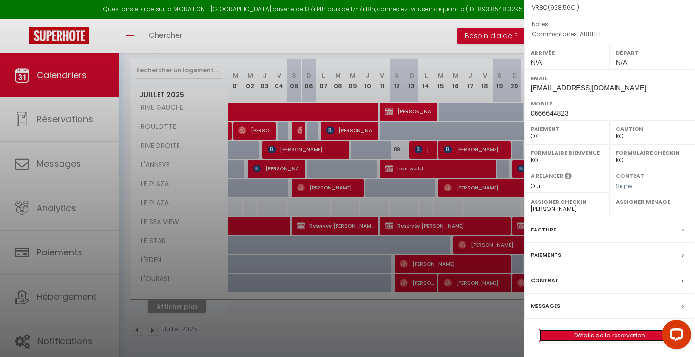
click at [616, 332] on link "Détails de la réservation" at bounding box center [609, 335] width 140 height 13
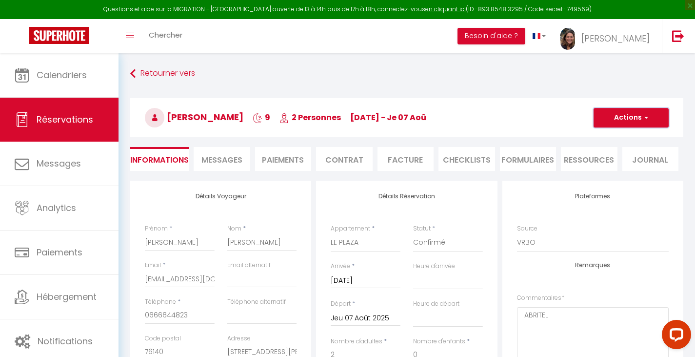
click at [644, 119] on span "button" at bounding box center [645, 117] width 6 height 9
click at [605, 163] on link "Supprimer" at bounding box center [621, 164] width 77 height 13
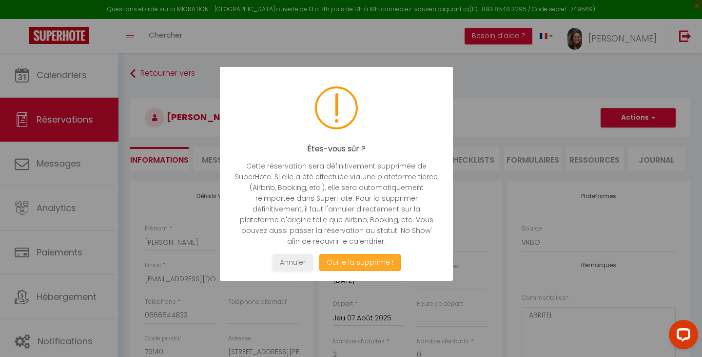
click at [361, 264] on button "Oui je la supprime !" at bounding box center [359, 262] width 81 height 17
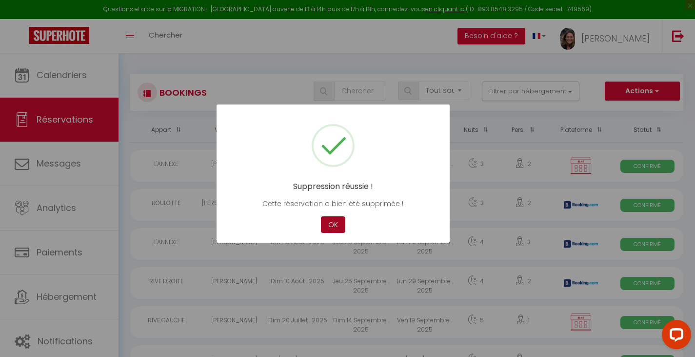
click at [330, 221] on button "OK" at bounding box center [333, 224] width 24 height 17
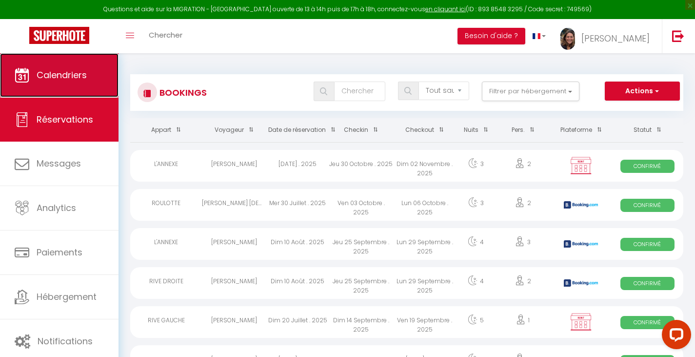
click at [67, 78] on span "Calendriers" at bounding box center [62, 75] width 50 height 12
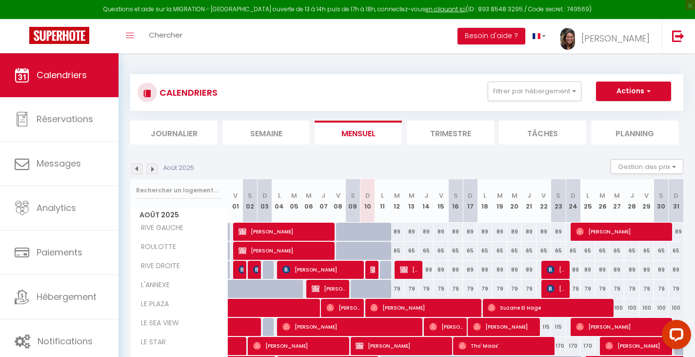
scroll to position [120, 0]
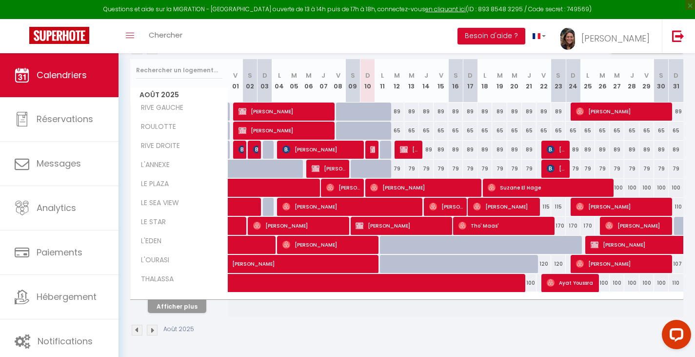
click at [137, 330] on img at bounding box center [137, 329] width 11 height 11
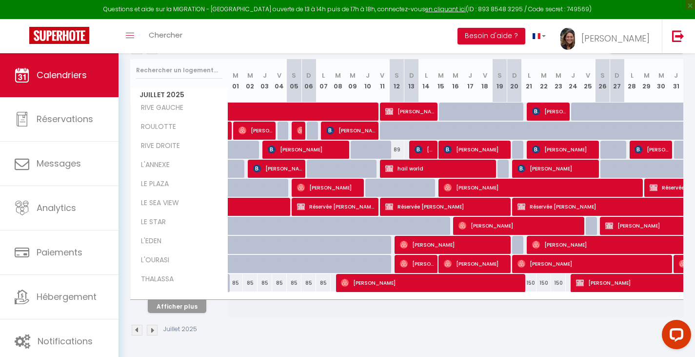
click at [153, 331] on img at bounding box center [152, 329] width 11 height 11
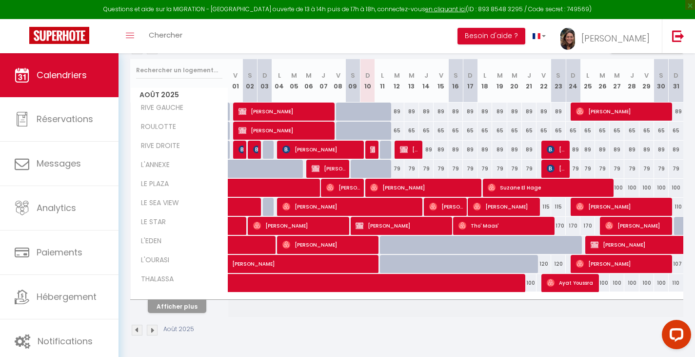
click at [134, 330] on img at bounding box center [137, 329] width 11 height 11
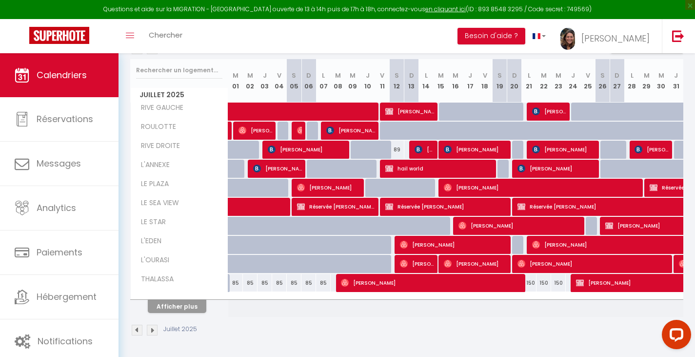
click at [153, 329] on img at bounding box center [152, 329] width 11 height 11
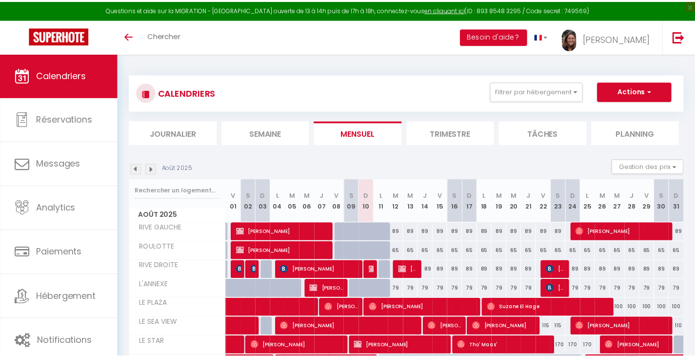
scroll to position [120, 0]
